Goal: Task Accomplishment & Management: Manage account settings

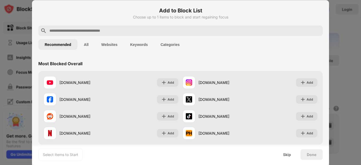
click at [83, 43] on button "All" at bounding box center [85, 44] width 17 height 11
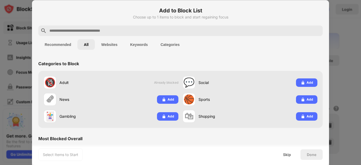
click at [108, 46] on button "Websites" at bounding box center [109, 44] width 29 height 11
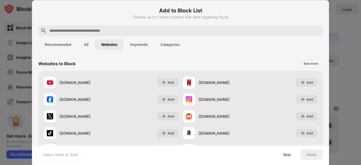
scroll to position [103, 0]
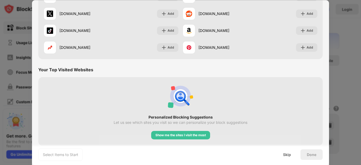
click at [354, 98] on div at bounding box center [180, 82] width 361 height 165
click at [340, 92] on div at bounding box center [180, 82] width 361 height 165
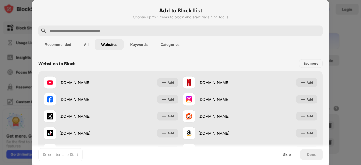
click at [356, 26] on div at bounding box center [180, 82] width 361 height 165
click at [283, 157] on div "Skip" at bounding box center [287, 154] width 21 height 11
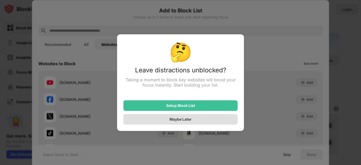
click at [215, 122] on div "Maybe Later" at bounding box center [180, 119] width 114 height 11
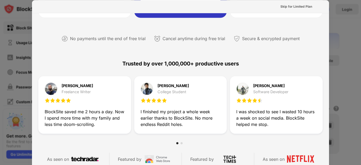
scroll to position [258, 0]
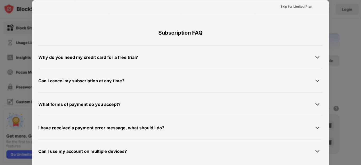
click at [353, 64] on div at bounding box center [180, 82] width 361 height 165
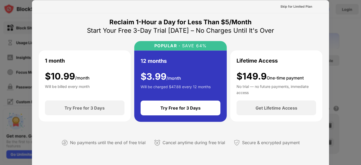
scroll to position [0, 0]
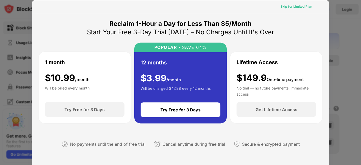
click at [304, 9] on div "Skip for Limited Plan" at bounding box center [296, 6] width 40 height 8
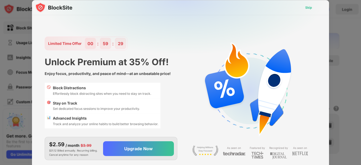
click at [304, 9] on div "Skip" at bounding box center [308, 7] width 15 height 8
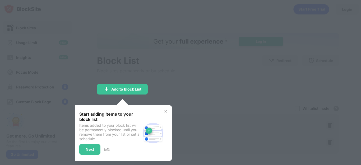
click at [226, 77] on div at bounding box center [180, 82] width 361 height 165
click at [168, 111] on div "Start adding items to your block list Items added to your block list will be pe…" at bounding box center [122, 133] width 99 height 56
click at [166, 111] on img at bounding box center [166, 111] width 4 height 4
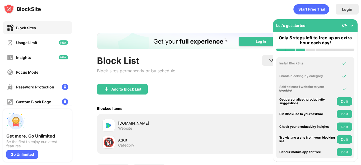
click at [206, 100] on div "Add to Block List" at bounding box center [218, 93] width 242 height 19
click at [194, 123] on div "[DOMAIN_NAME]" at bounding box center [168, 124] width 100 height 6
click at [351, 24] on img at bounding box center [351, 25] width 5 height 5
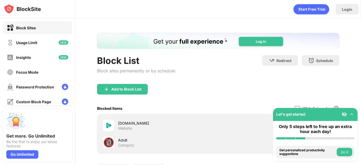
click at [256, 122] on div "[DOMAIN_NAME] Website" at bounding box center [218, 125] width 236 height 17
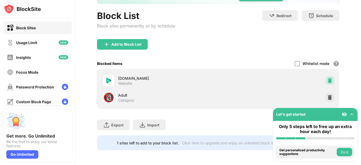
click at [327, 78] on img at bounding box center [329, 80] width 5 height 5
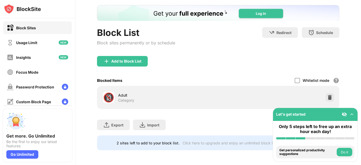
scroll to position [33, 0]
